Goal: Find specific page/section: Find specific page/section

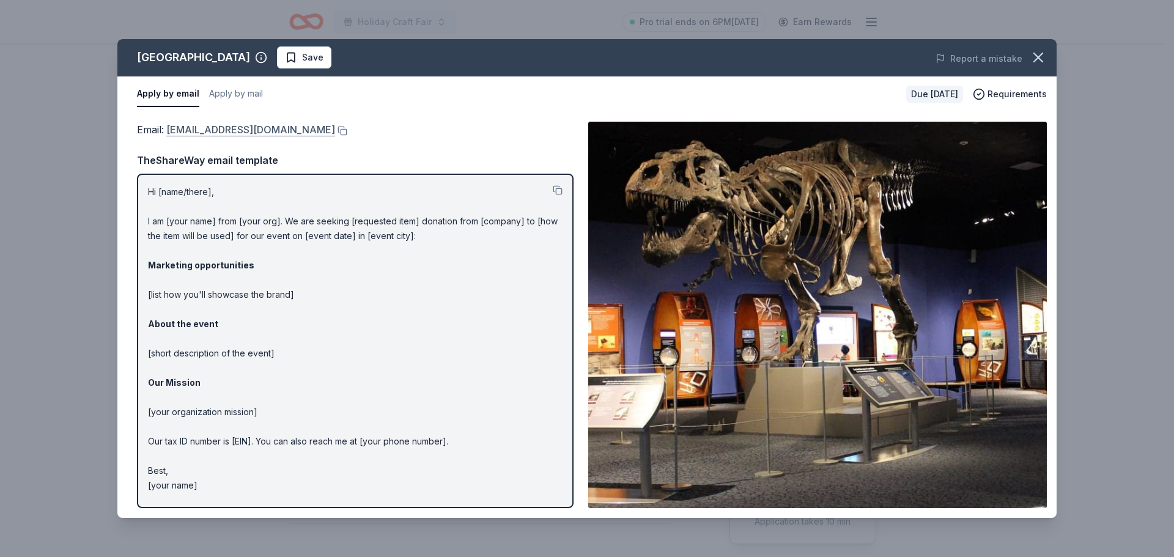
click at [221, 127] on link "[EMAIL_ADDRESS][DOMAIN_NAME]" at bounding box center [250, 130] width 169 height 16
click at [335, 134] on button at bounding box center [341, 131] width 12 height 10
click at [267, 130] on link "[EMAIL_ADDRESS][DOMAIN_NAME]" at bounding box center [250, 130] width 169 height 16
click at [335, 131] on button at bounding box center [341, 131] width 12 height 10
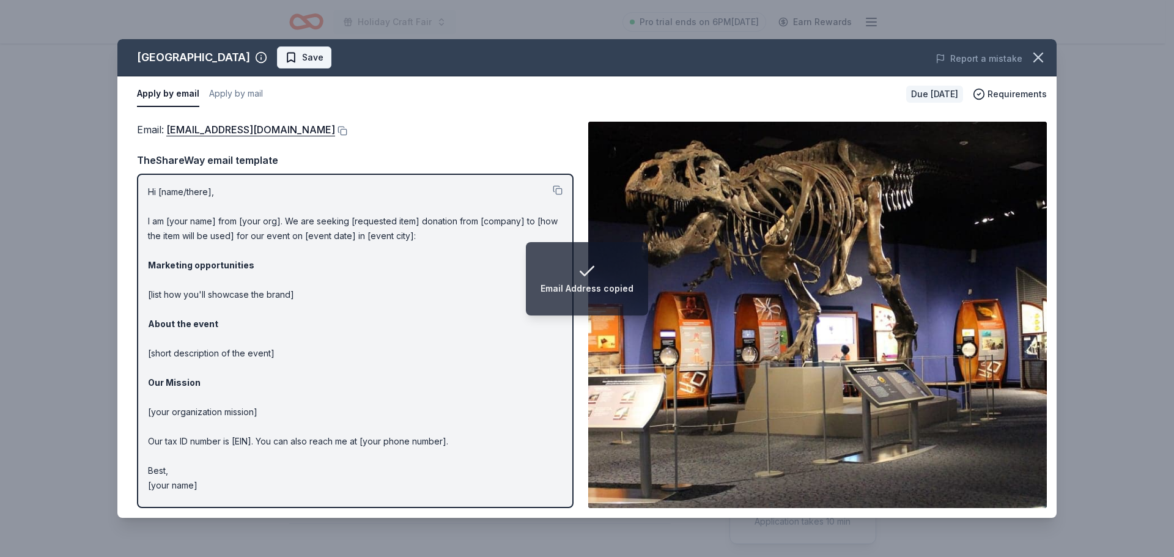
click at [349, 55] on div "[GEOGRAPHIC_DATA] Save" at bounding box center [399, 57] width 564 height 22
click at [324, 55] on span "Save" at bounding box center [304, 57] width 39 height 15
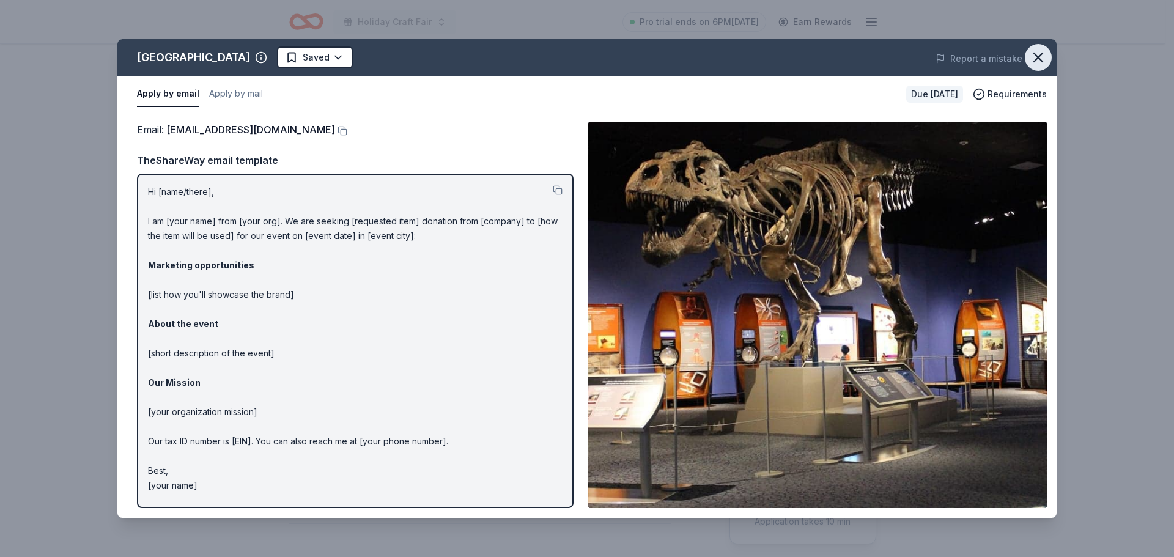
click at [1046, 57] on icon "button" at bounding box center [1038, 57] width 17 height 17
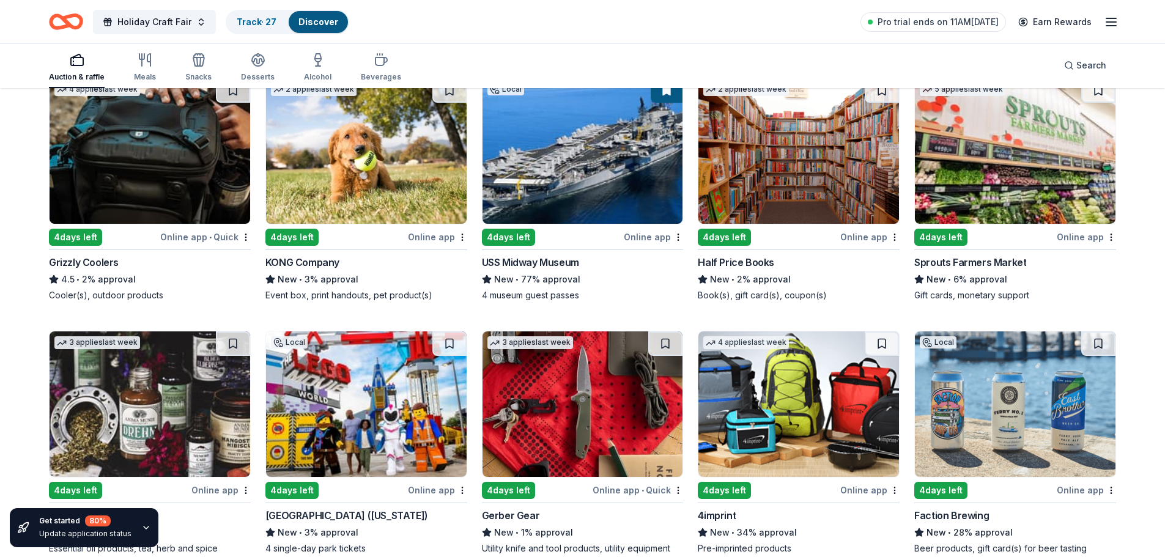
scroll to position [428, 0]
